Goal: Task Accomplishment & Management: Complete application form

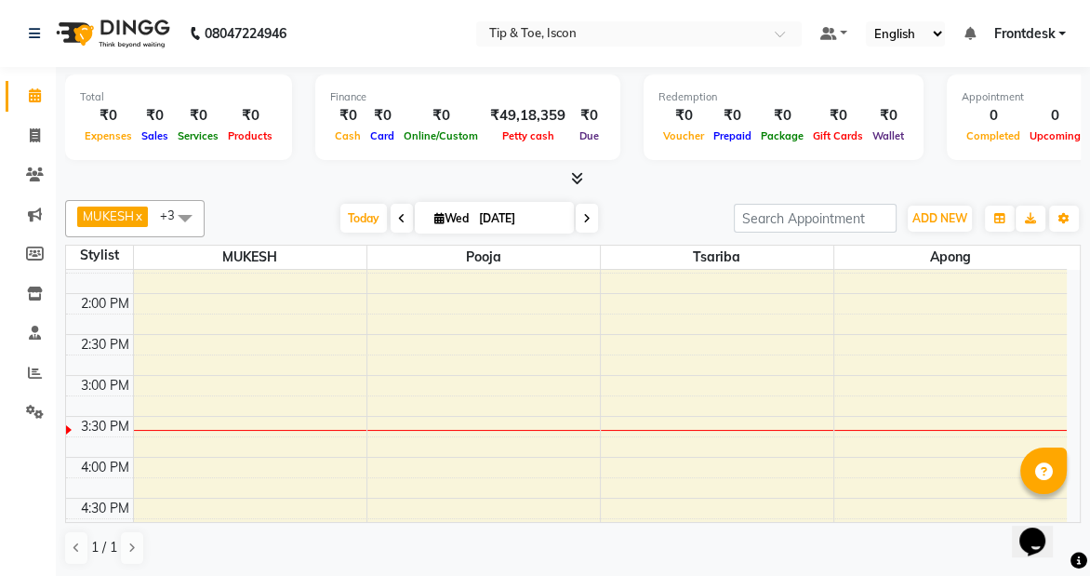
scroll to position [507, 0]
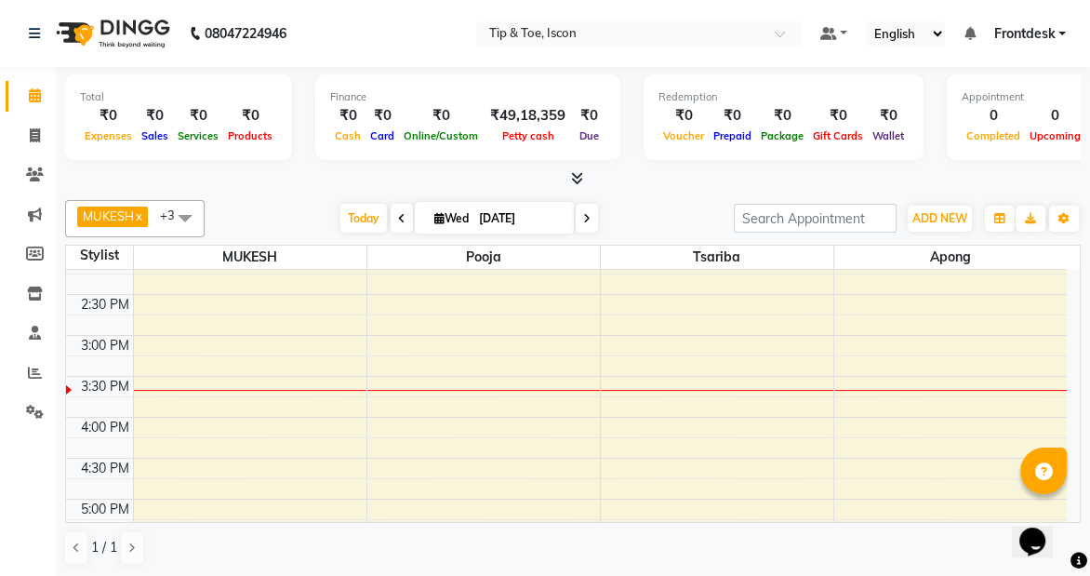
click at [394, 384] on div "8:00 AM 8:30 AM 9:00 AM 9:30 AM 10:00 AM 10:30 AM 11:00 AM 11:30 AM 12:00 PM 12…" at bounding box center [566, 294] width 1000 height 1063
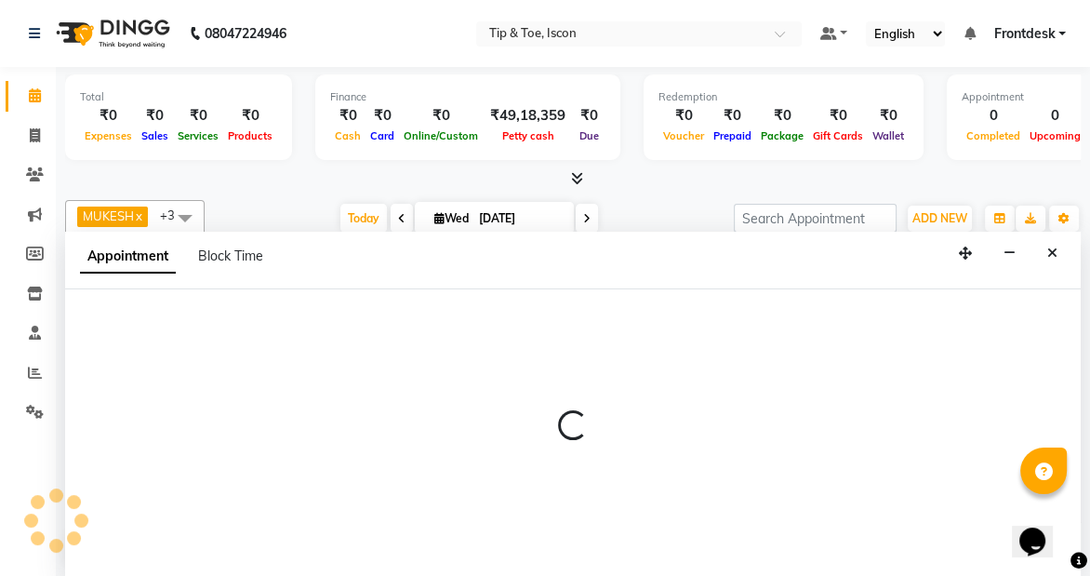
scroll to position [0, 0]
select select "42671"
select select "930"
select select "tentative"
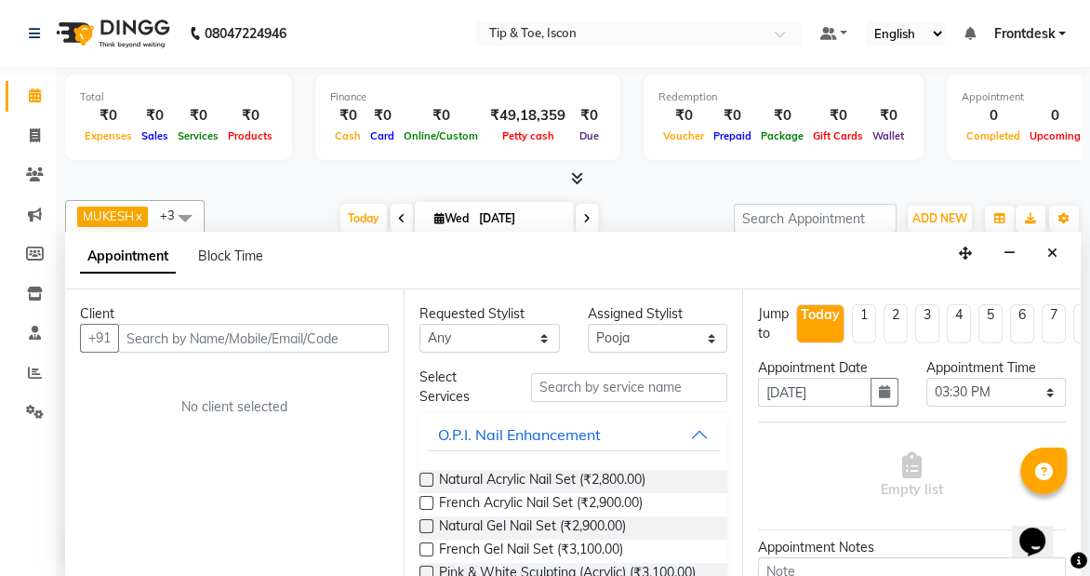
click at [151, 334] on input "text" at bounding box center [253, 338] width 271 height 29
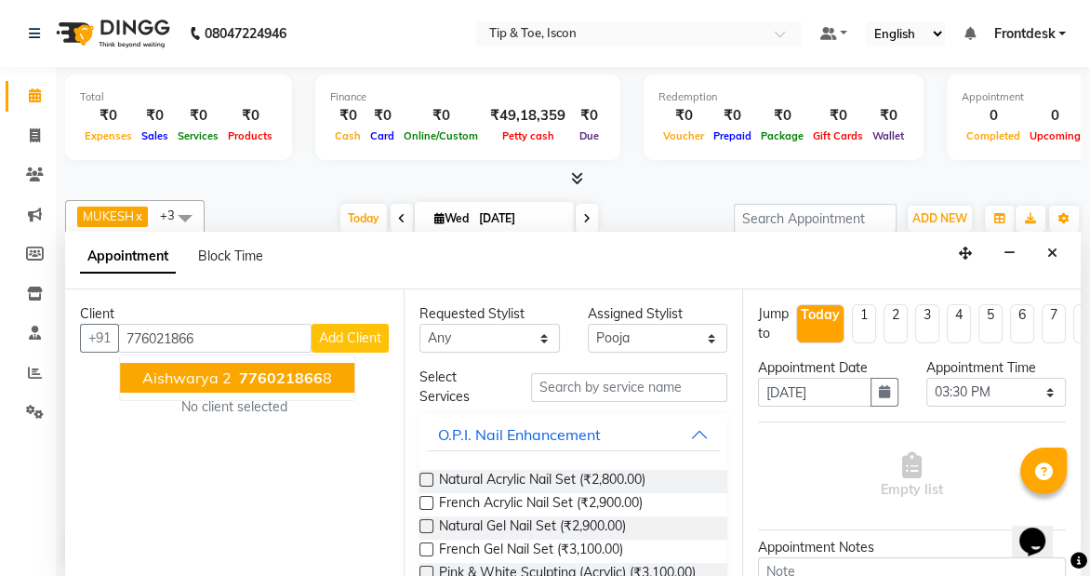
click at [317, 376] on ngb-highlight "776021866 8" at bounding box center [283, 377] width 97 height 19
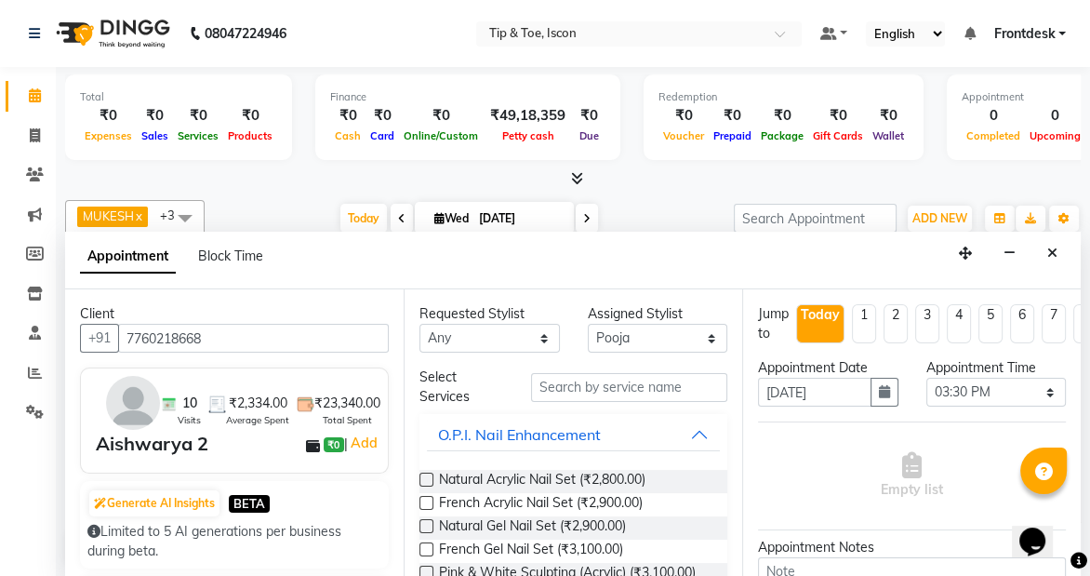
type input "7760218668"
click at [603, 380] on input "text" at bounding box center [629, 387] width 196 height 29
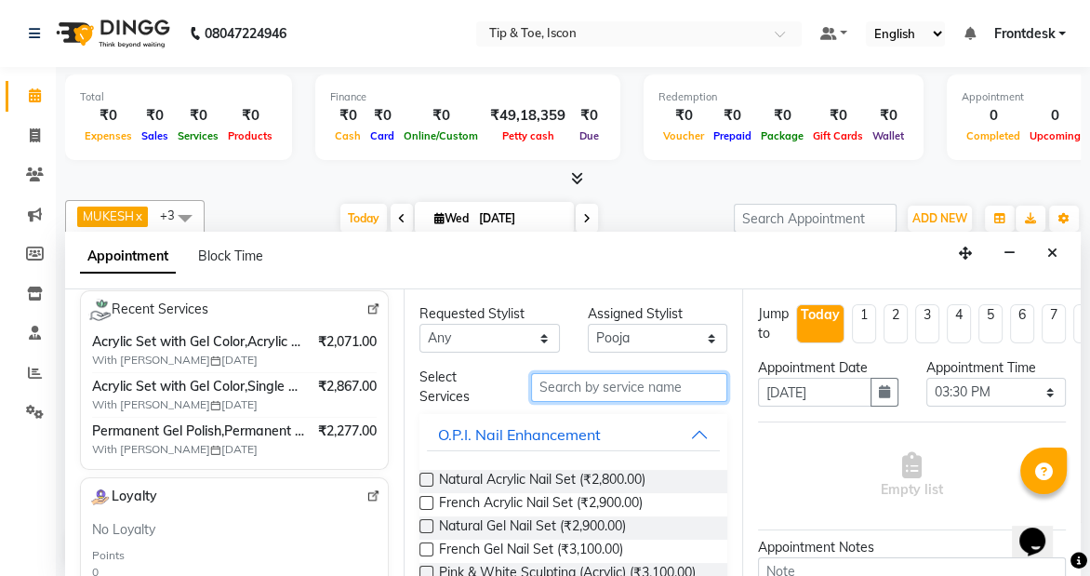
scroll to position [364, 0]
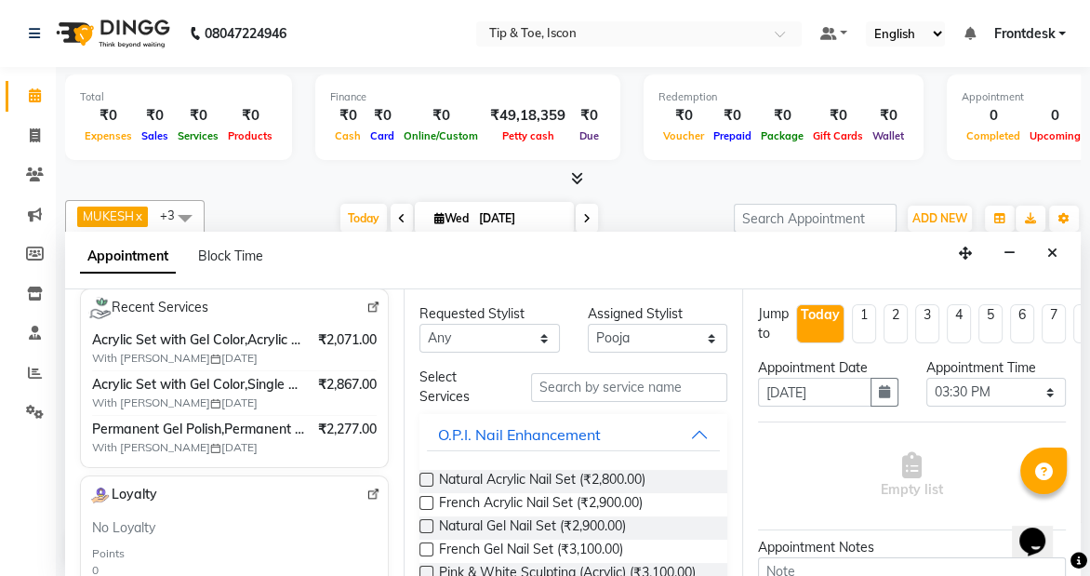
click at [366, 314] on img at bounding box center [373, 307] width 14 height 14
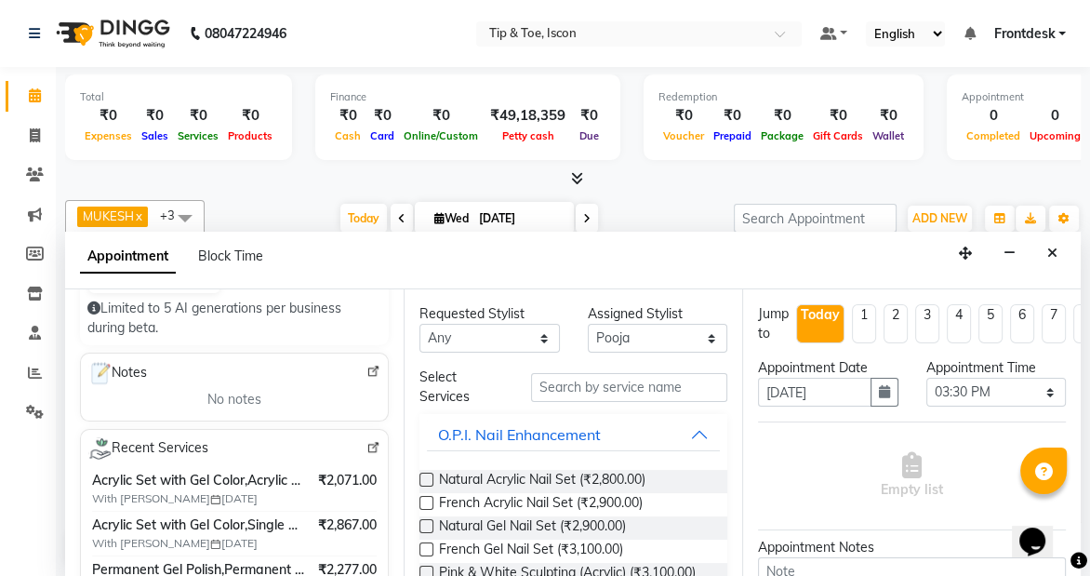
scroll to position [0, 0]
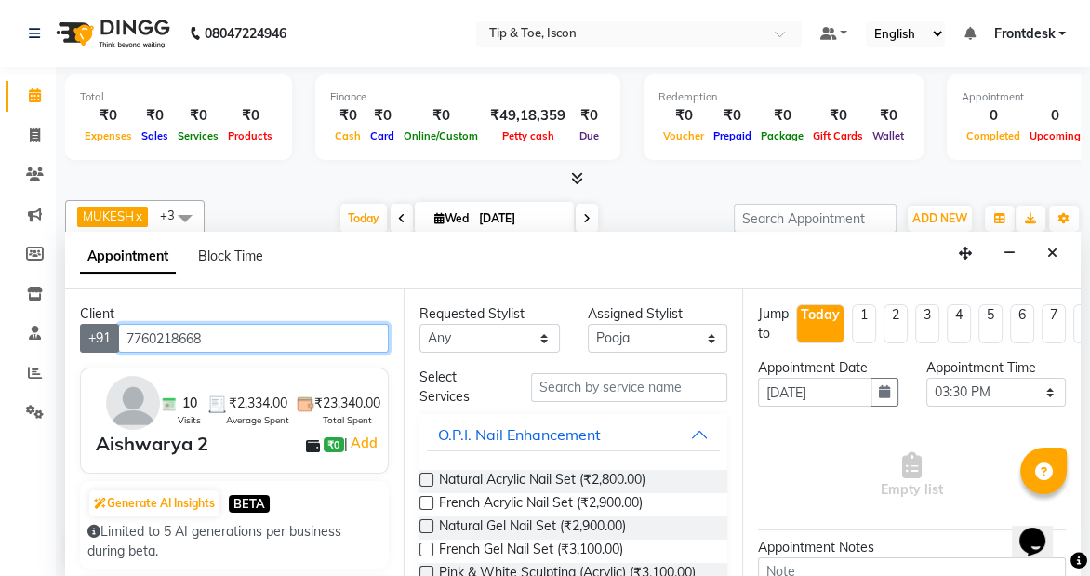
drag, startPoint x: 220, startPoint y: 333, endPoint x: 99, endPoint y: 350, distance: 122.9
click at [99, 350] on div "[PHONE_NUMBER]" at bounding box center [234, 338] width 309 height 29
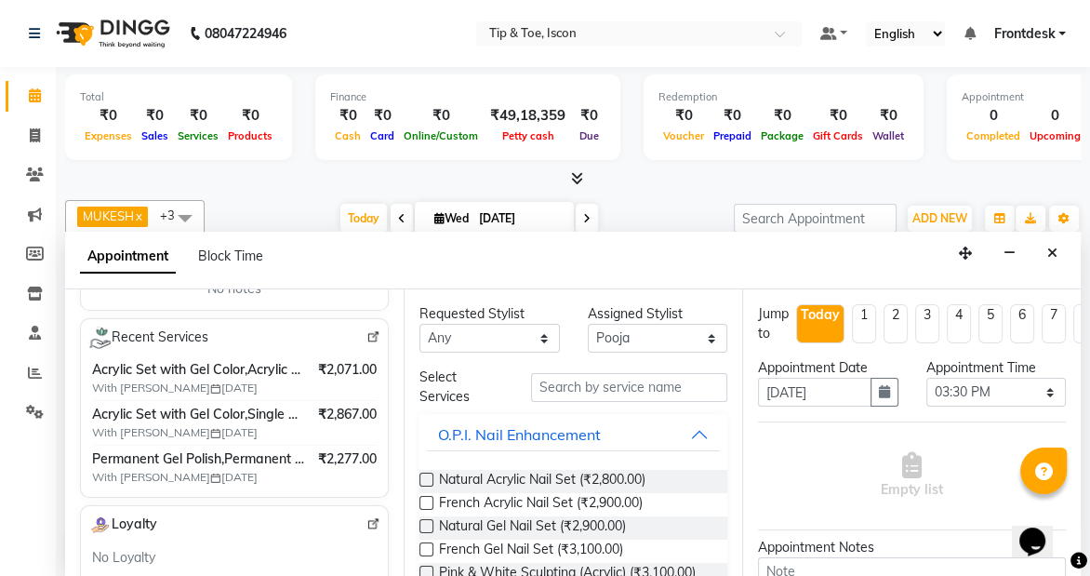
scroll to position [337, 0]
click at [366, 341] on img at bounding box center [373, 334] width 14 height 14
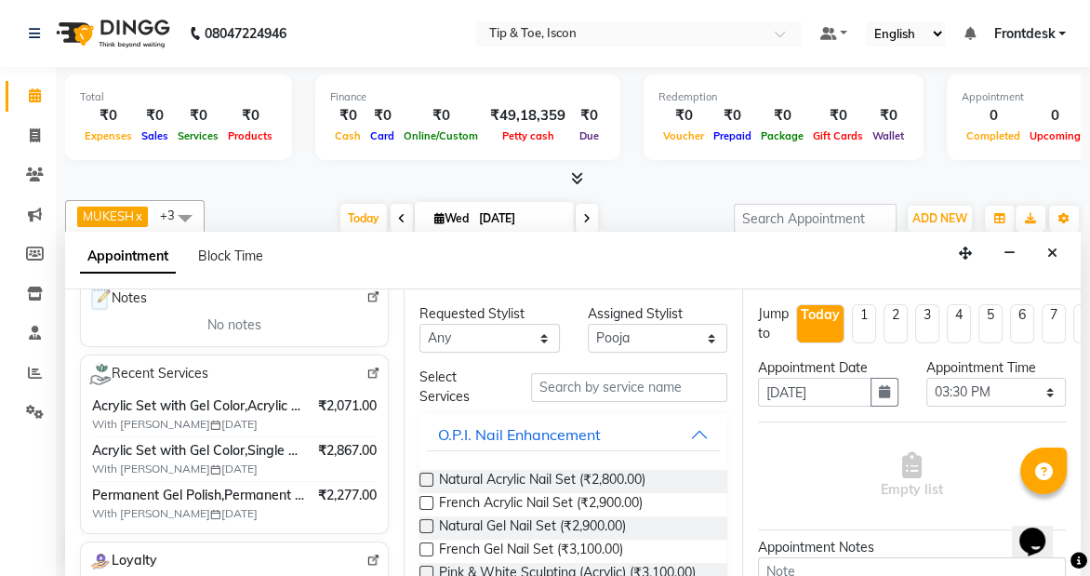
scroll to position [299, 0]
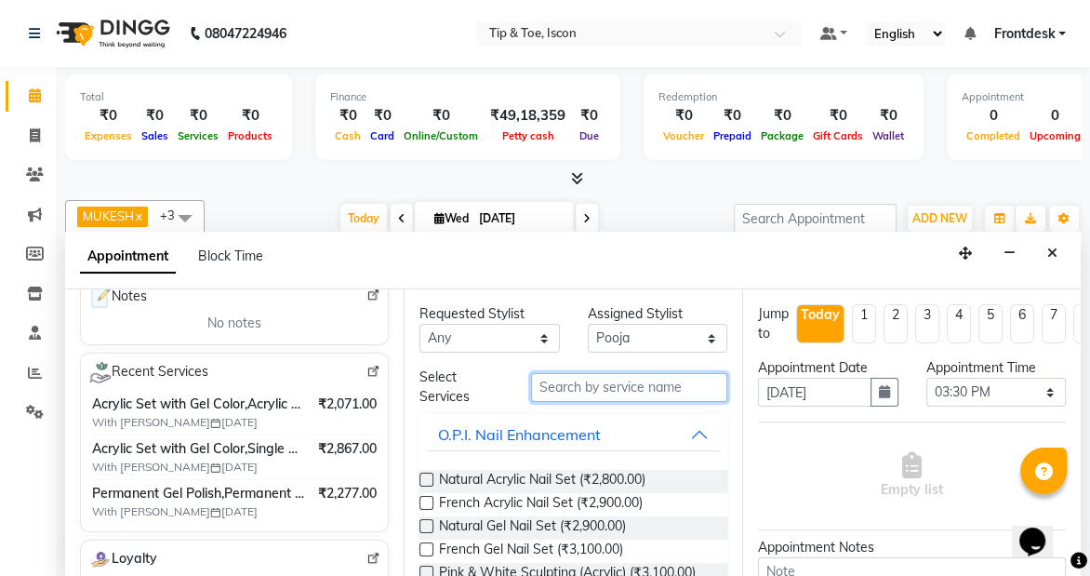
click at [566, 384] on input "text" at bounding box center [629, 387] width 196 height 29
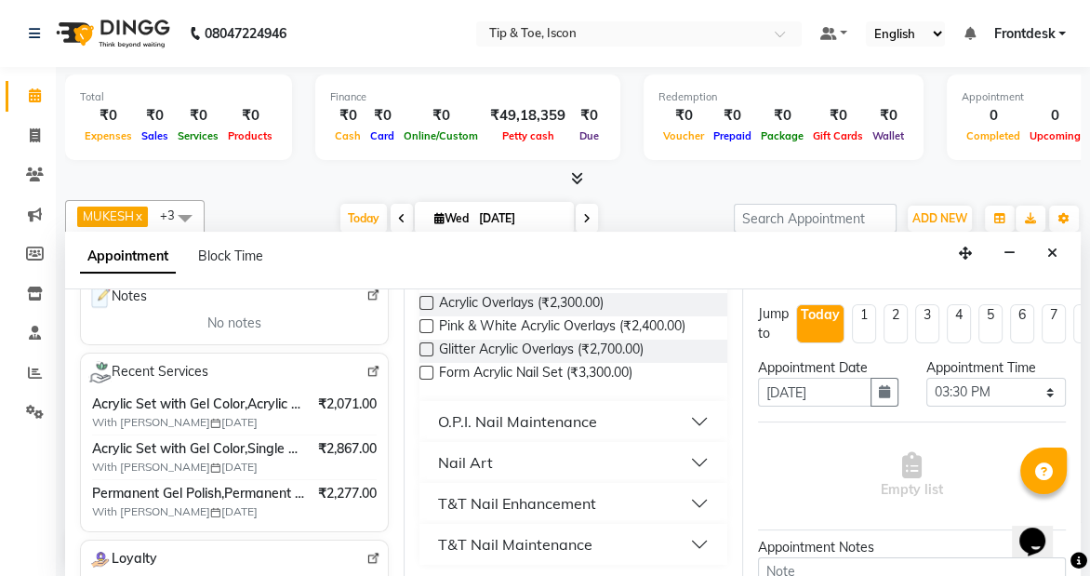
scroll to position [272, 0]
type input "acr"
click at [484, 512] on div "T&T Nail Enhancement" at bounding box center [517, 501] width 158 height 22
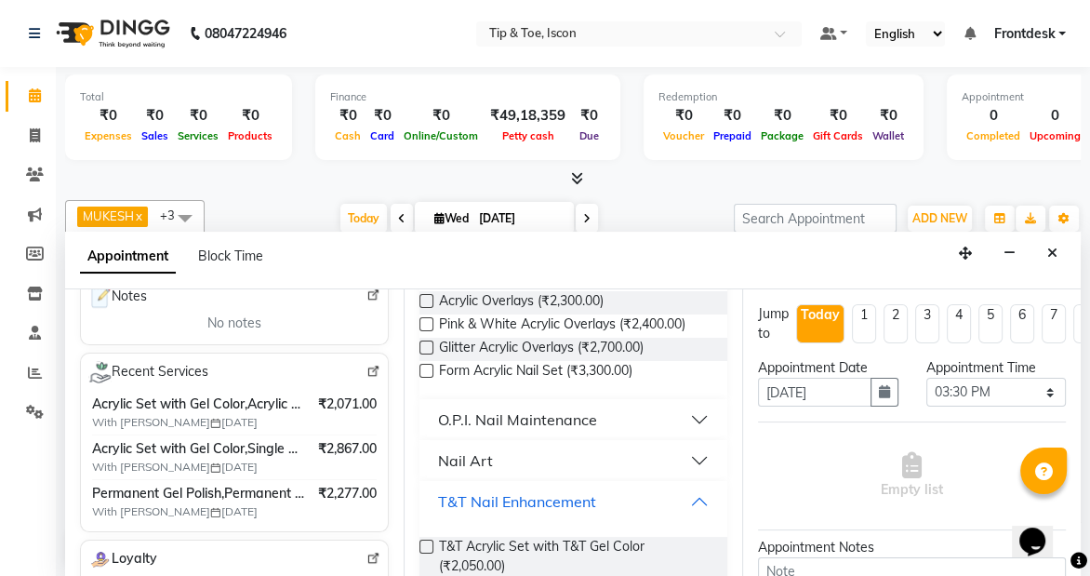
scroll to position [402, 0]
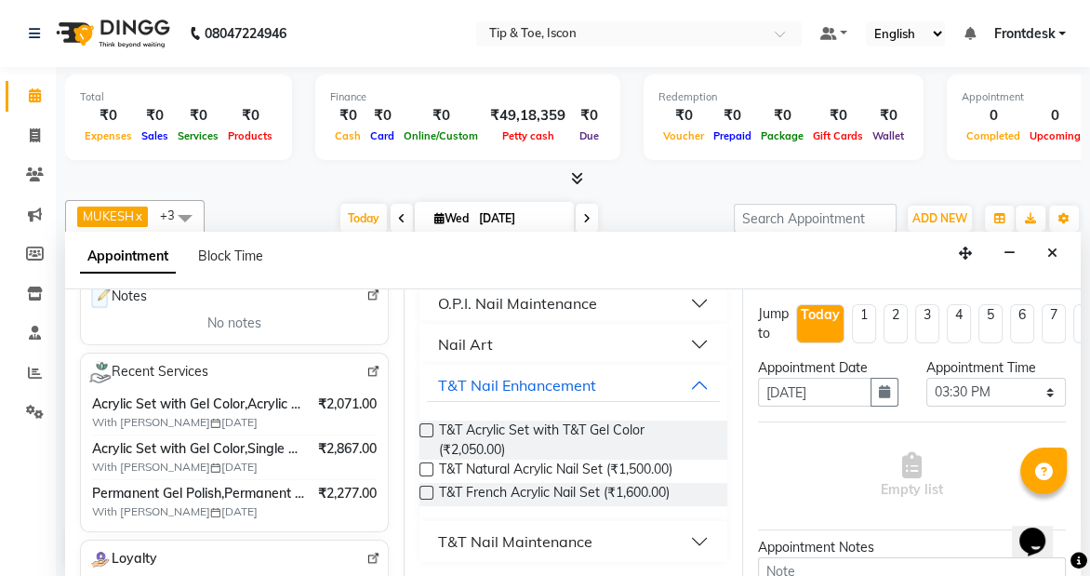
click at [425, 470] on label at bounding box center [426, 469] width 14 height 14
click at [425, 470] on input "checkbox" at bounding box center [425, 471] width 12 height 12
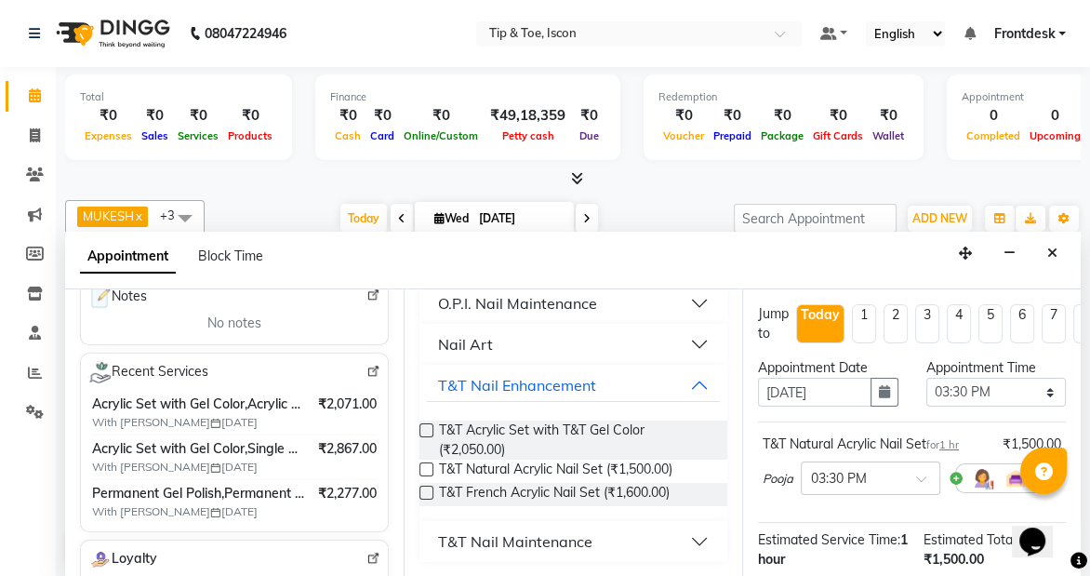
click at [425, 470] on label at bounding box center [426, 469] width 14 height 14
click at [425, 470] on input "checkbox" at bounding box center [425, 471] width 12 height 12
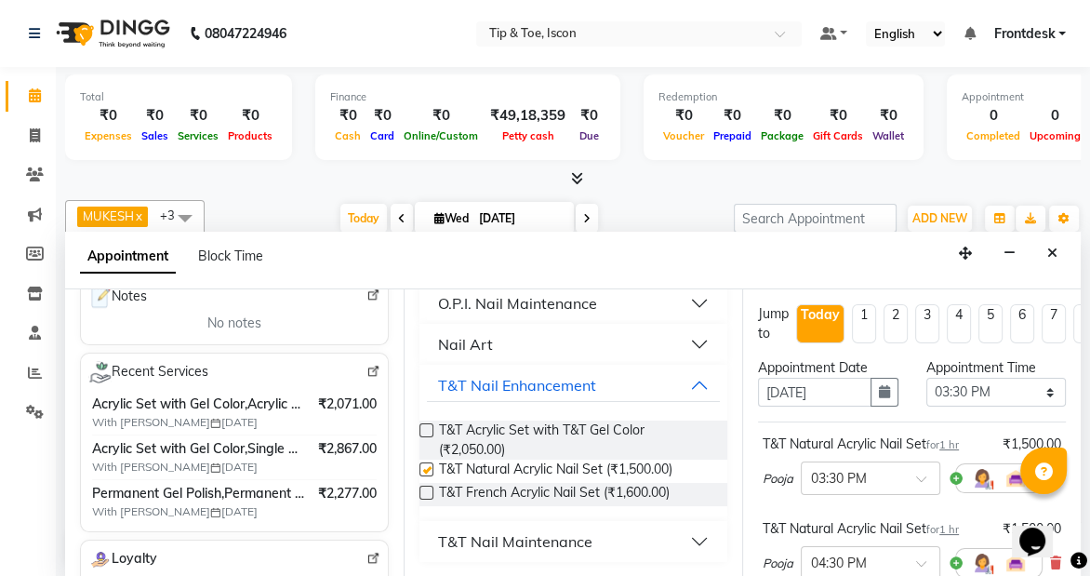
checkbox input "false"
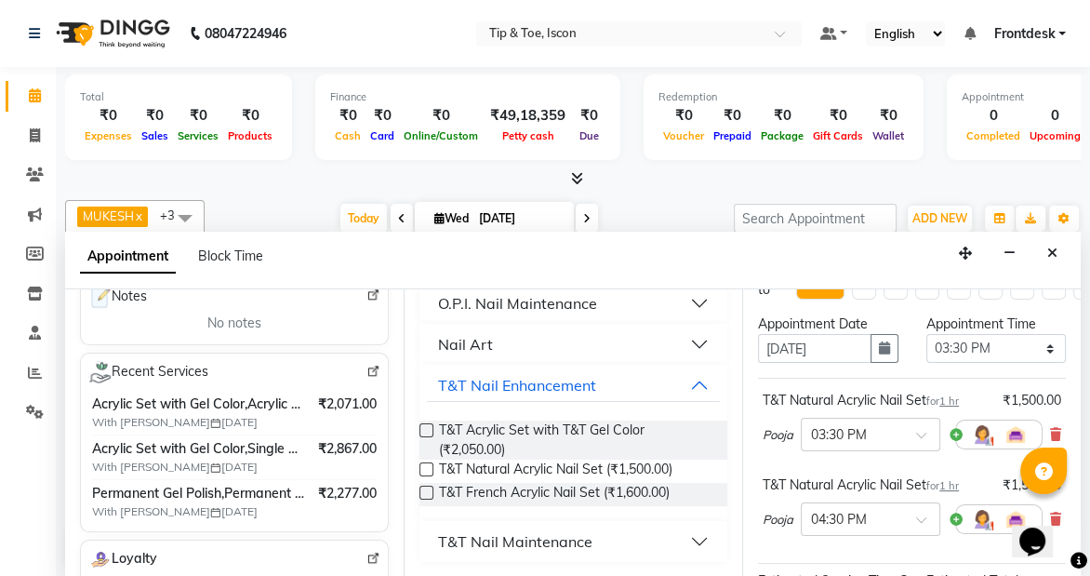
scroll to position [50, 0]
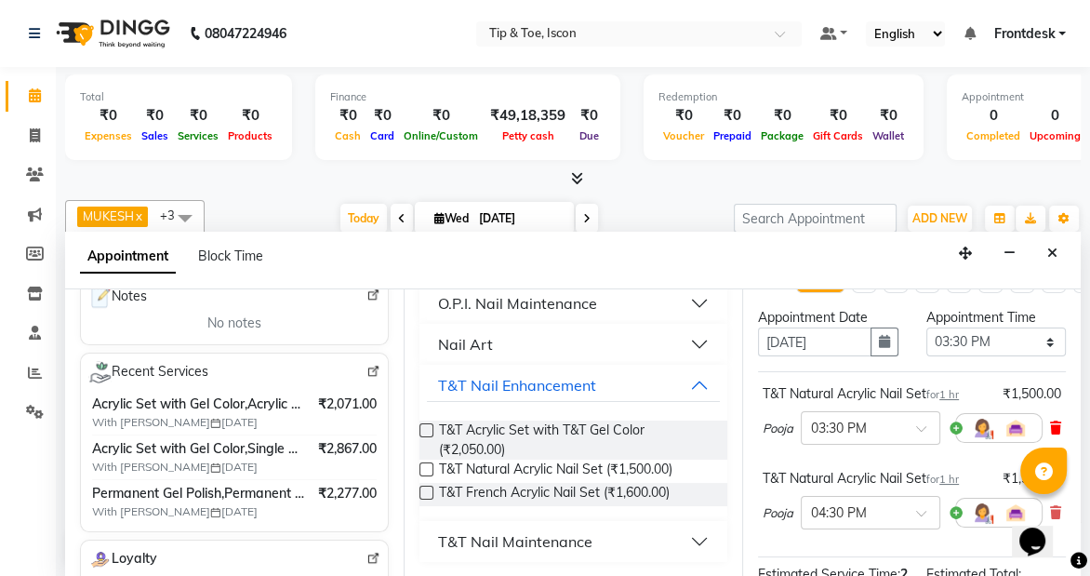
click at [1053, 421] on icon at bounding box center [1055, 427] width 11 height 13
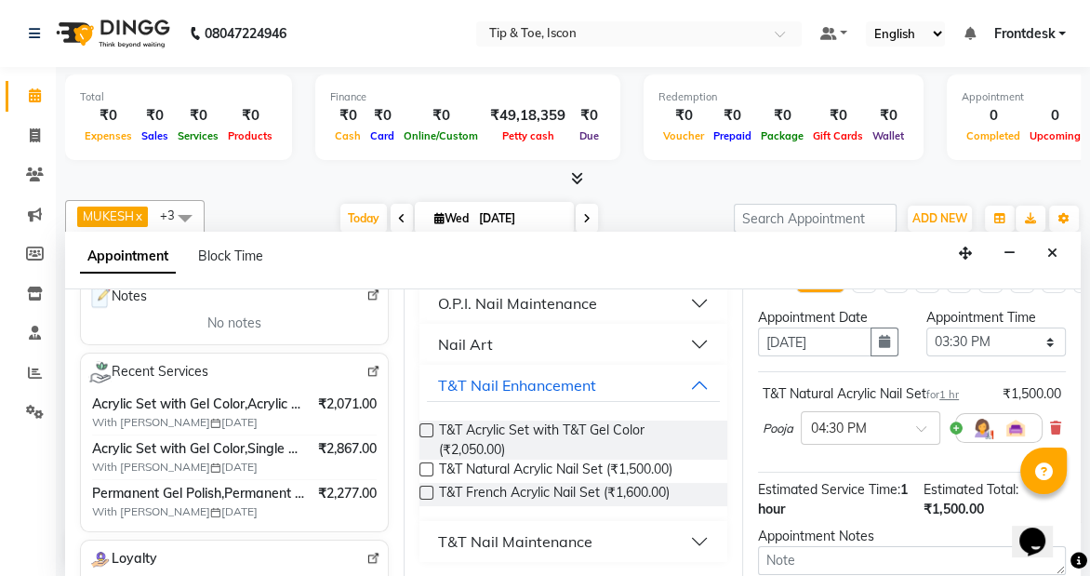
click at [679, 537] on button "T&T Nail Maintenance" at bounding box center [573, 540] width 293 height 33
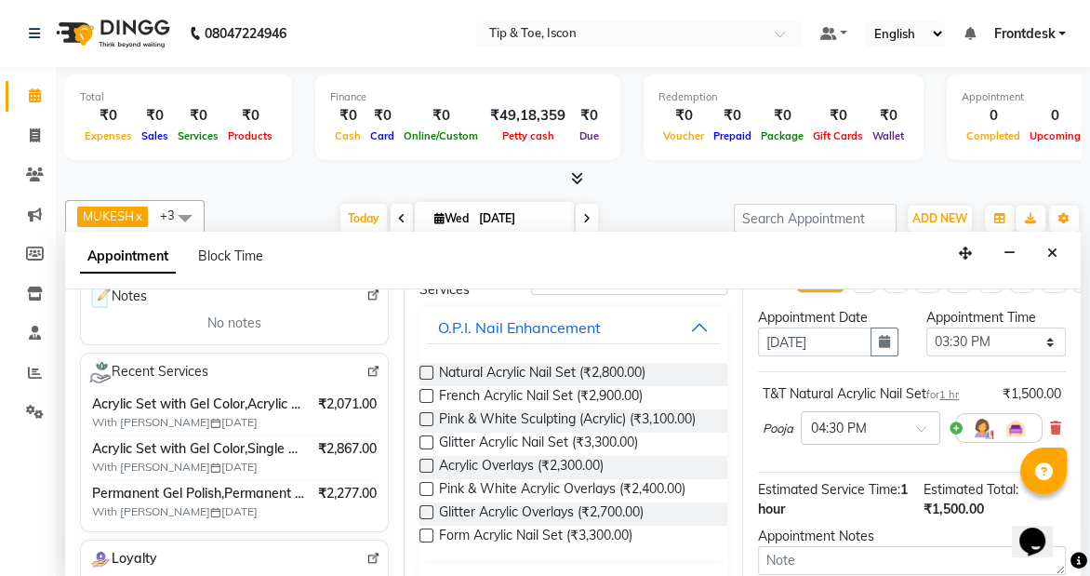
scroll to position [0, 0]
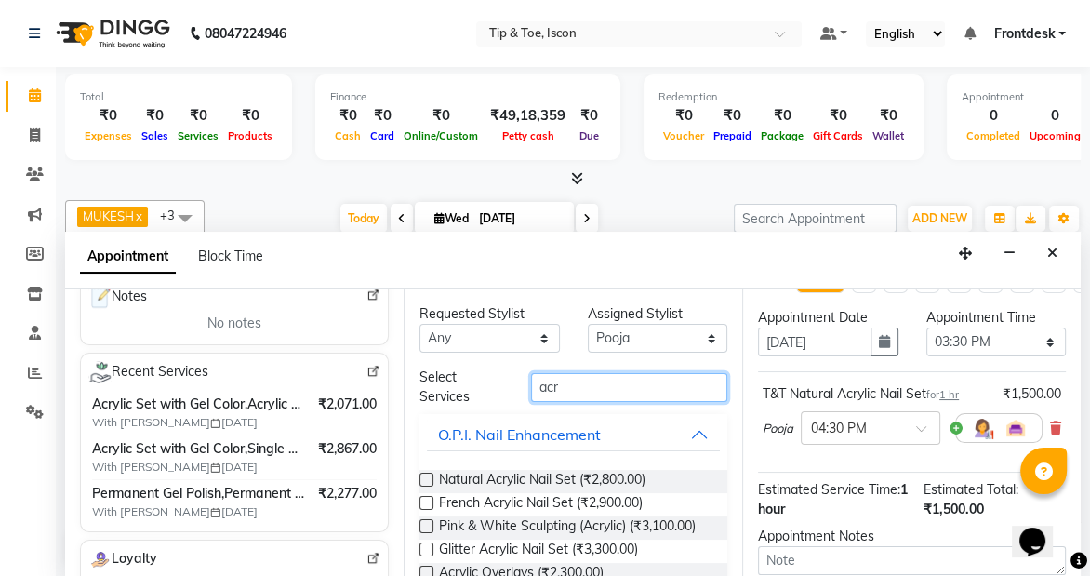
click at [589, 384] on input "acr" at bounding box center [629, 387] width 196 height 29
type input "a"
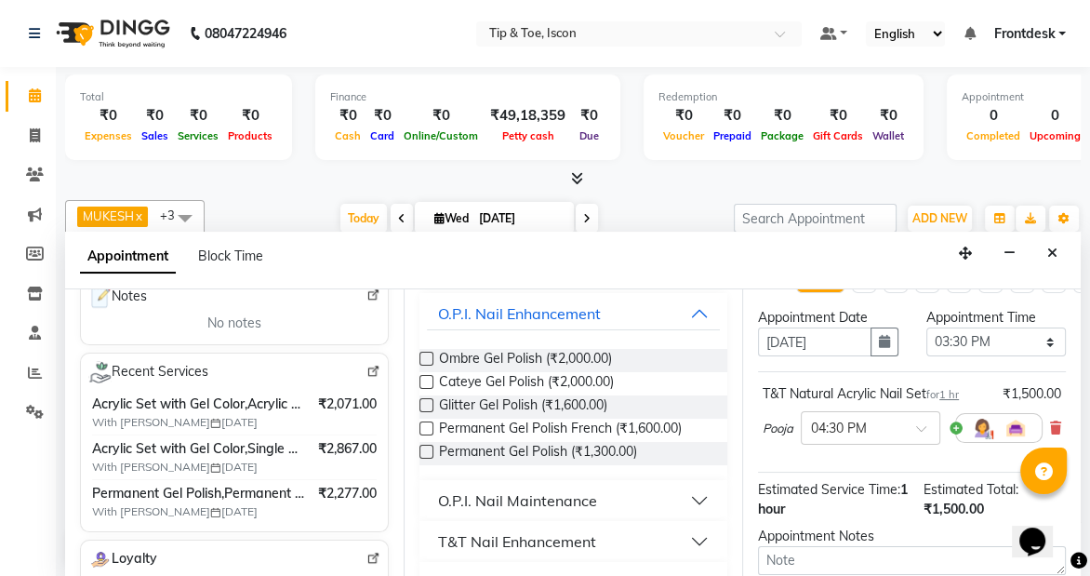
scroll to position [131, 0]
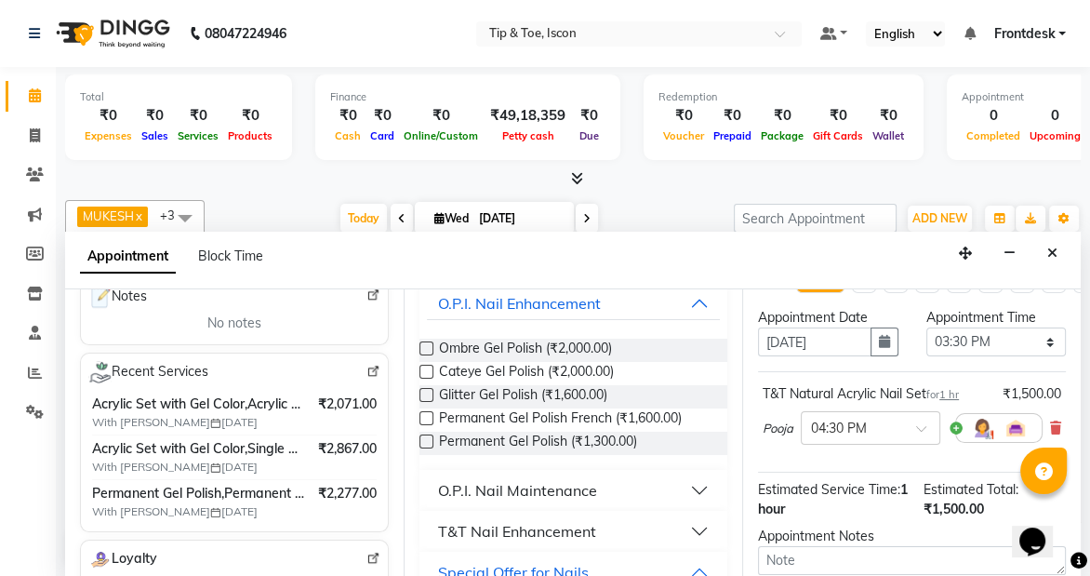
type input "gel poli"
click at [488, 521] on div "T&T Nail Enhancement" at bounding box center [517, 531] width 158 height 22
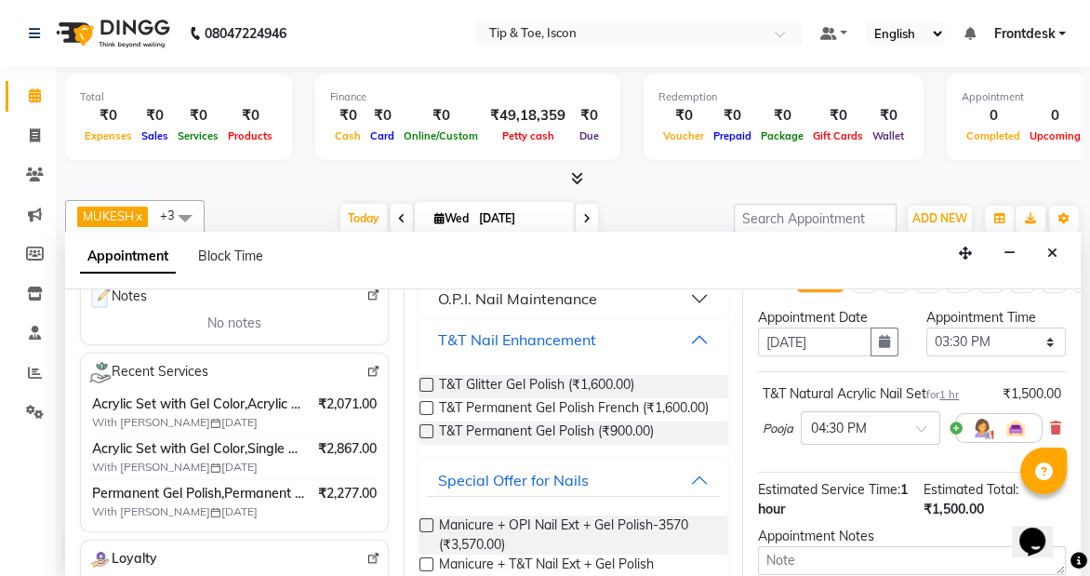
scroll to position [325, 0]
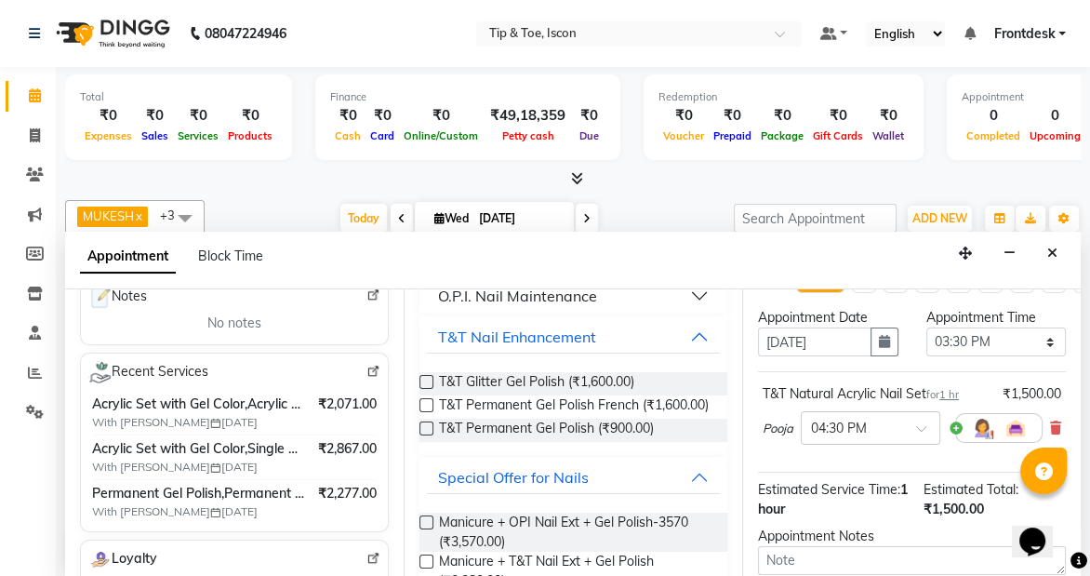
click at [421, 435] on label at bounding box center [426, 428] width 14 height 14
click at [421, 436] on input "checkbox" at bounding box center [425, 430] width 12 height 12
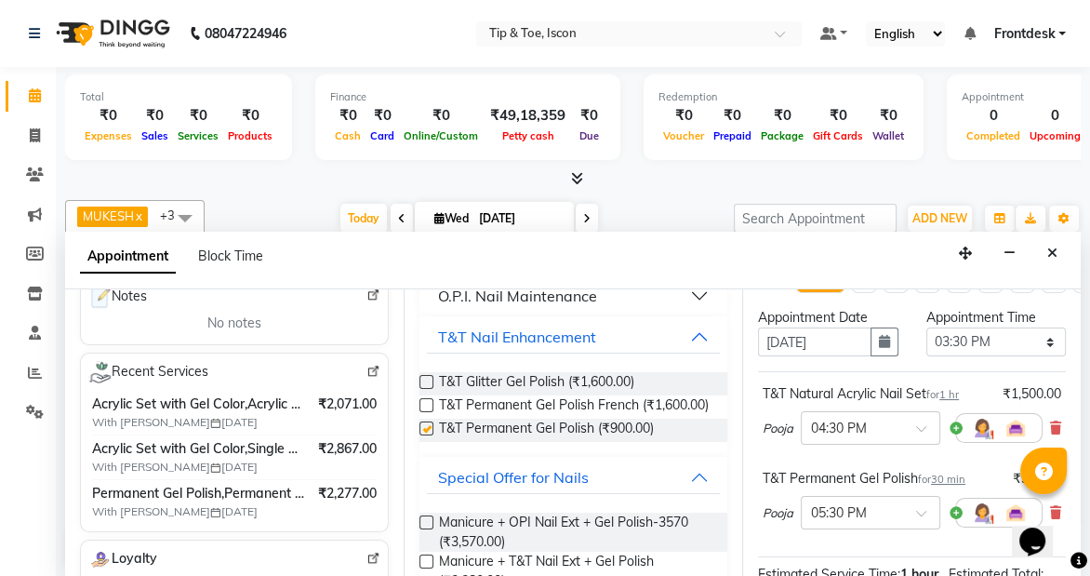
checkbox input "false"
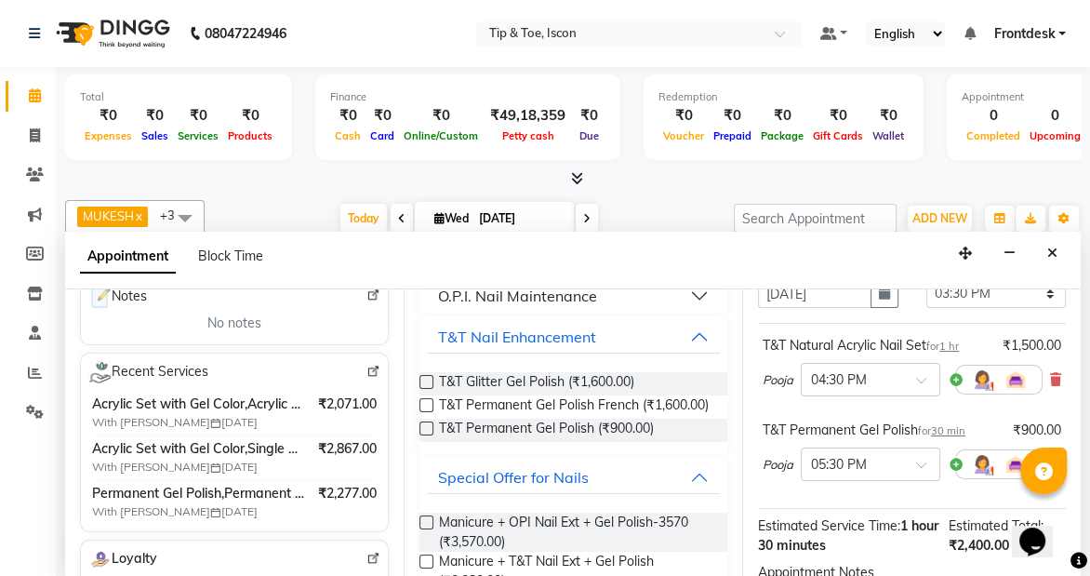
scroll to position [333, 0]
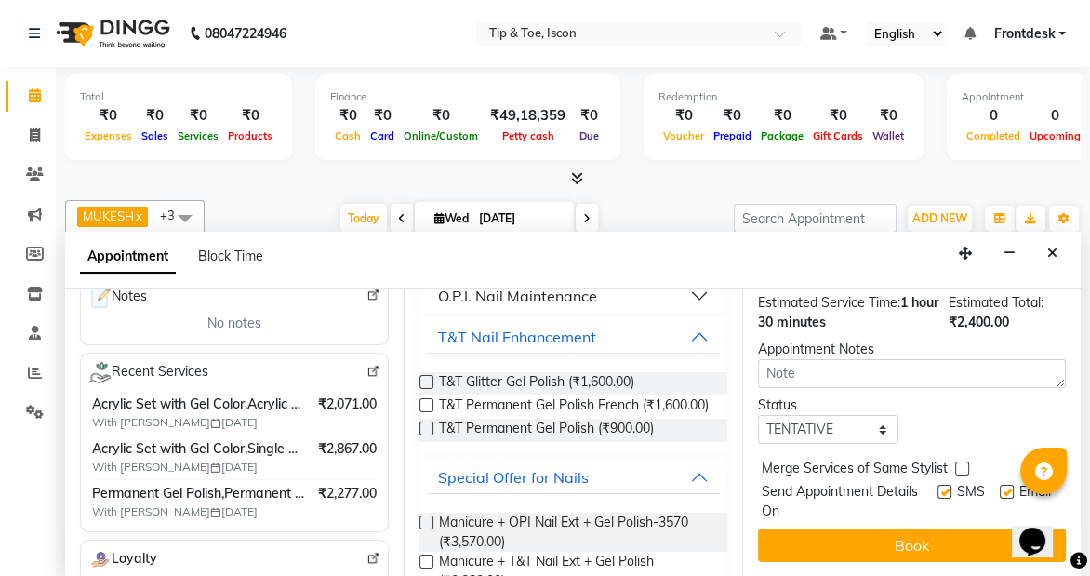
drag, startPoint x: 1073, startPoint y: 378, endPoint x: 21, endPoint y: 30, distance: 1107.9
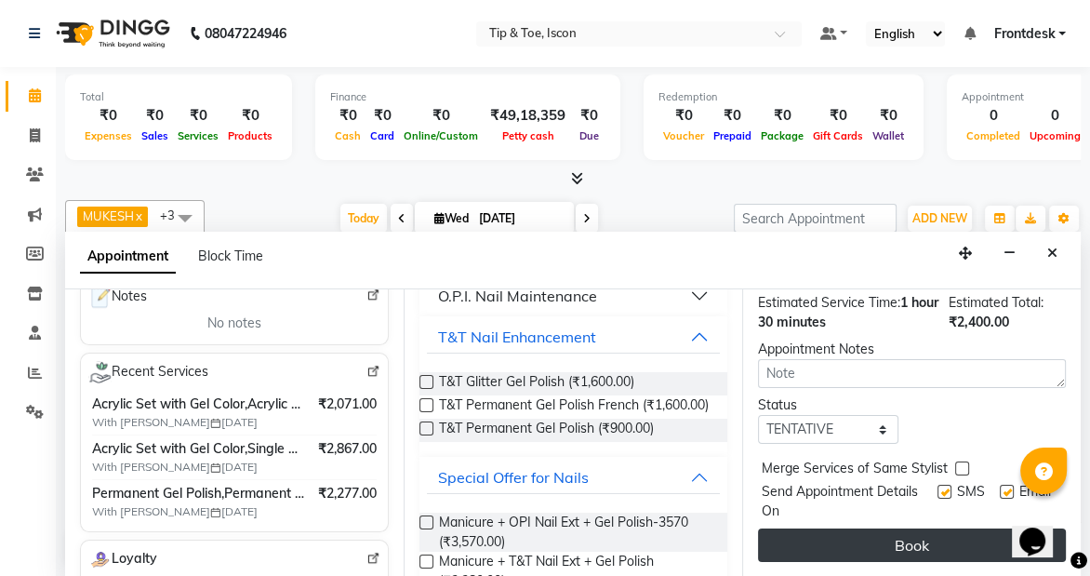
click at [921, 528] on button "Book" at bounding box center [912, 544] width 308 height 33
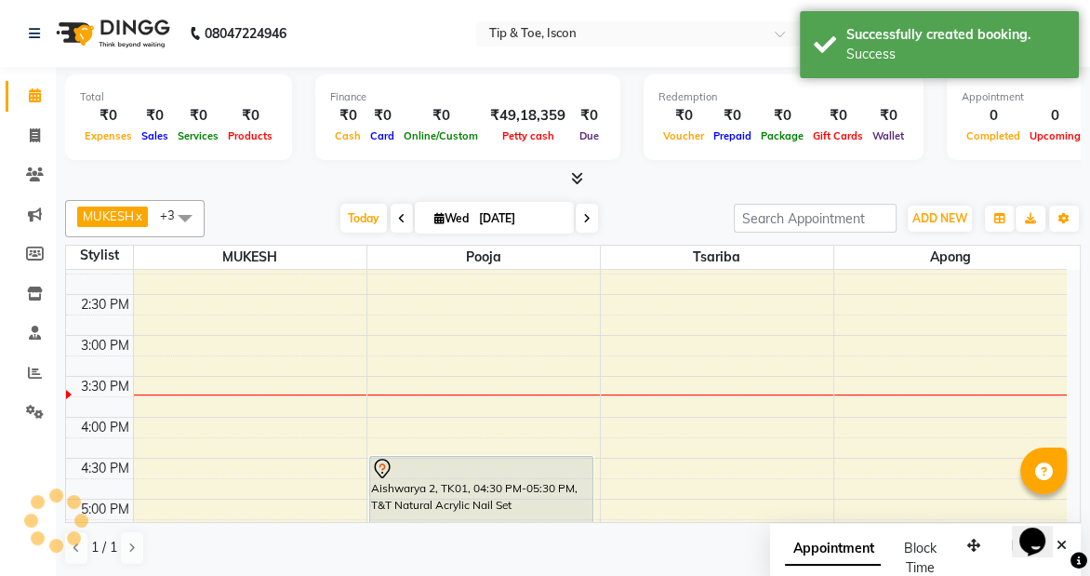
scroll to position [0, 0]
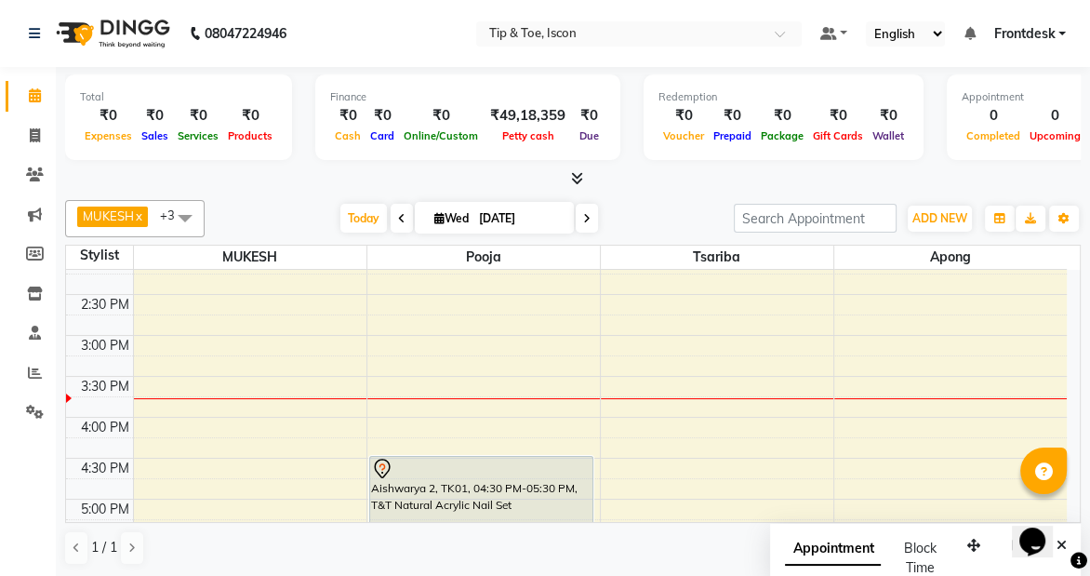
drag, startPoint x: 935, startPoint y: 567, endPoint x: 941, endPoint y: 503, distance: 64.4
click at [935, 528] on div "Appointment Block Time" at bounding box center [925, 561] width 311 height 77
click at [935, 567] on div "Block Time" at bounding box center [919, 557] width 33 height 39
click at [935, 538] on div "Block Time" at bounding box center [919, 557] width 33 height 39
click at [1044, 180] on div at bounding box center [572, 179] width 1015 height 20
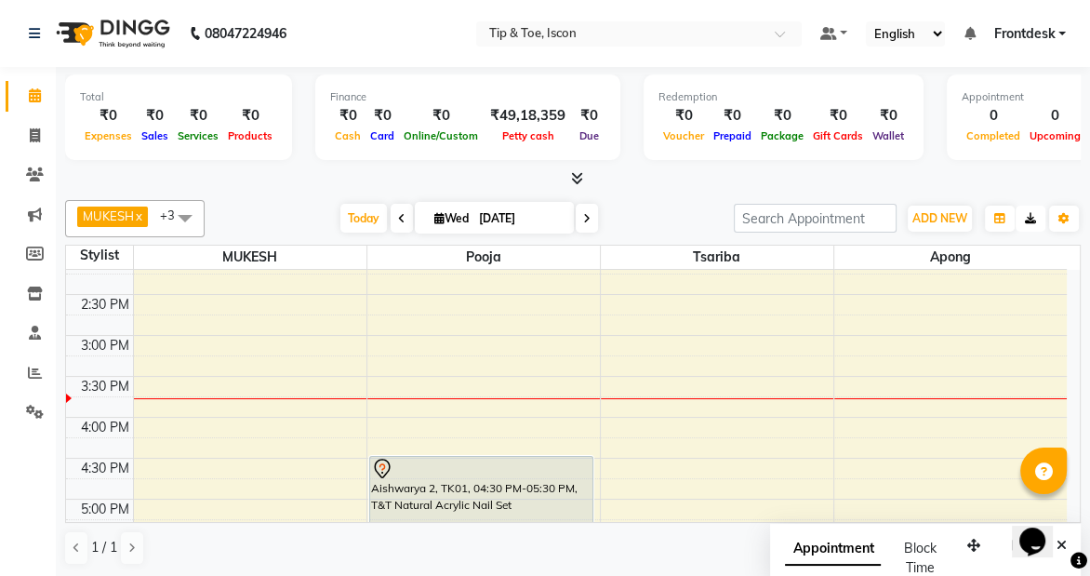
click at [1037, 223] on button "button" at bounding box center [1030, 218] width 30 height 26
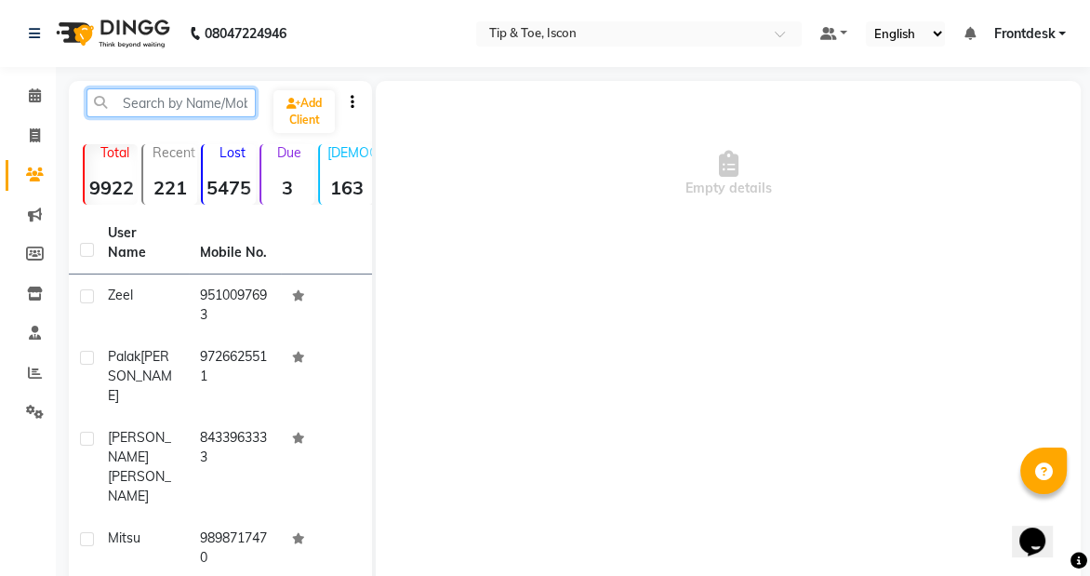
click at [139, 99] on input "text" at bounding box center [170, 102] width 169 height 29
paste input "7760218668"
click at [139, 99] on input "7760218668" at bounding box center [170, 102] width 169 height 29
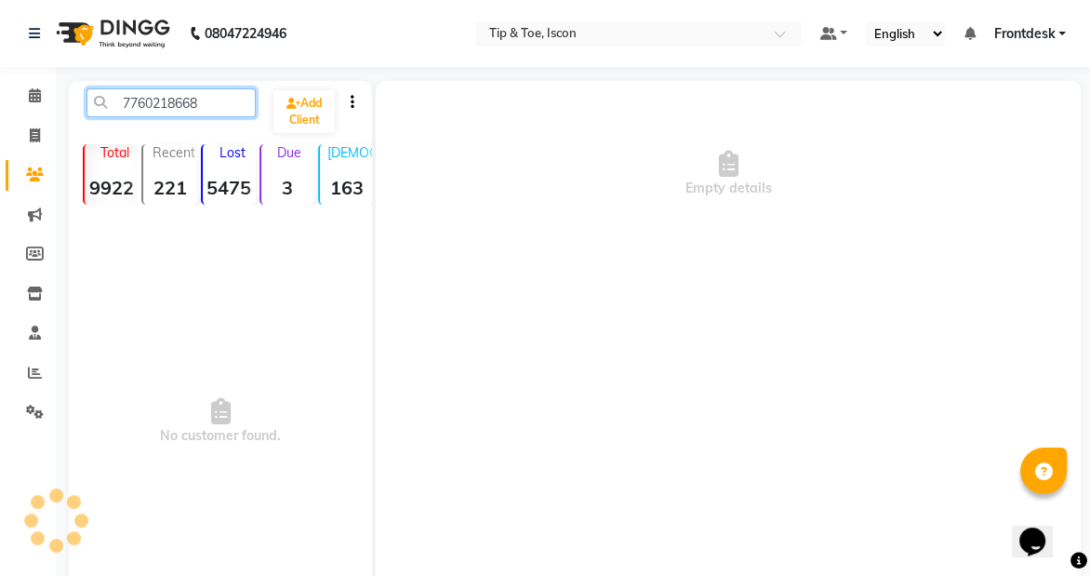
type input "7760218668"
